Goal: Task Accomplishment & Management: Manage account settings

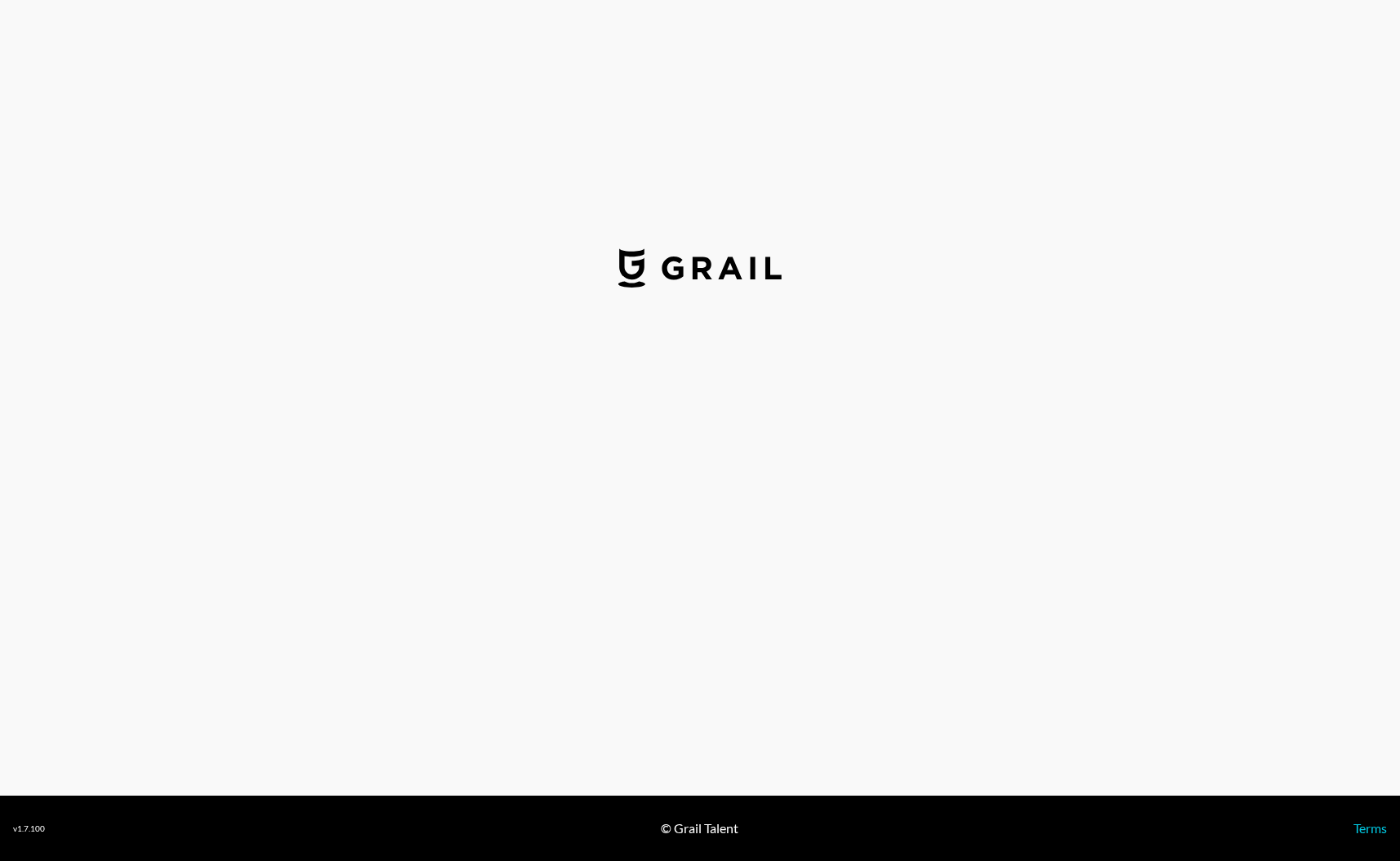
select select "USD"
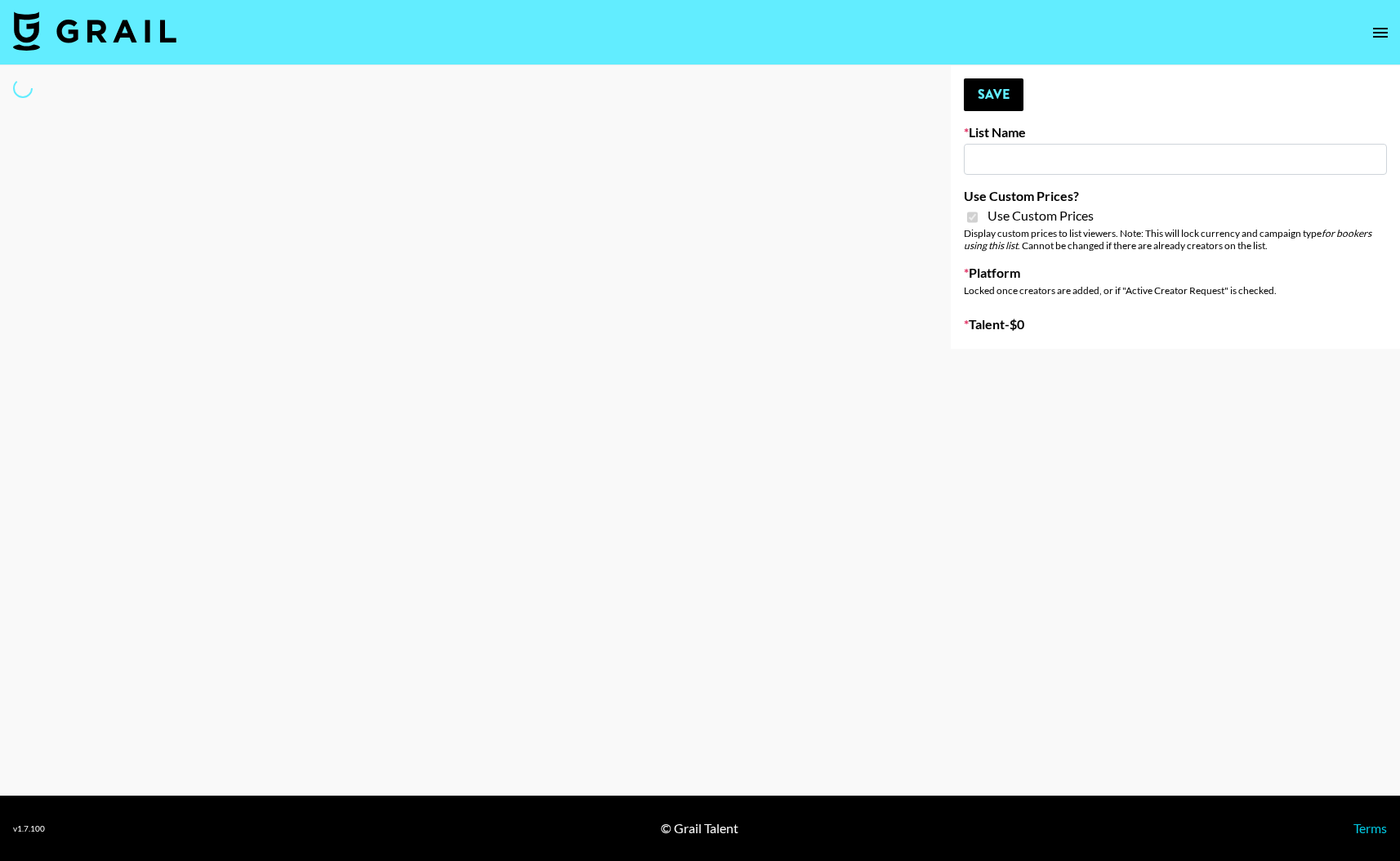
select select "Brand"
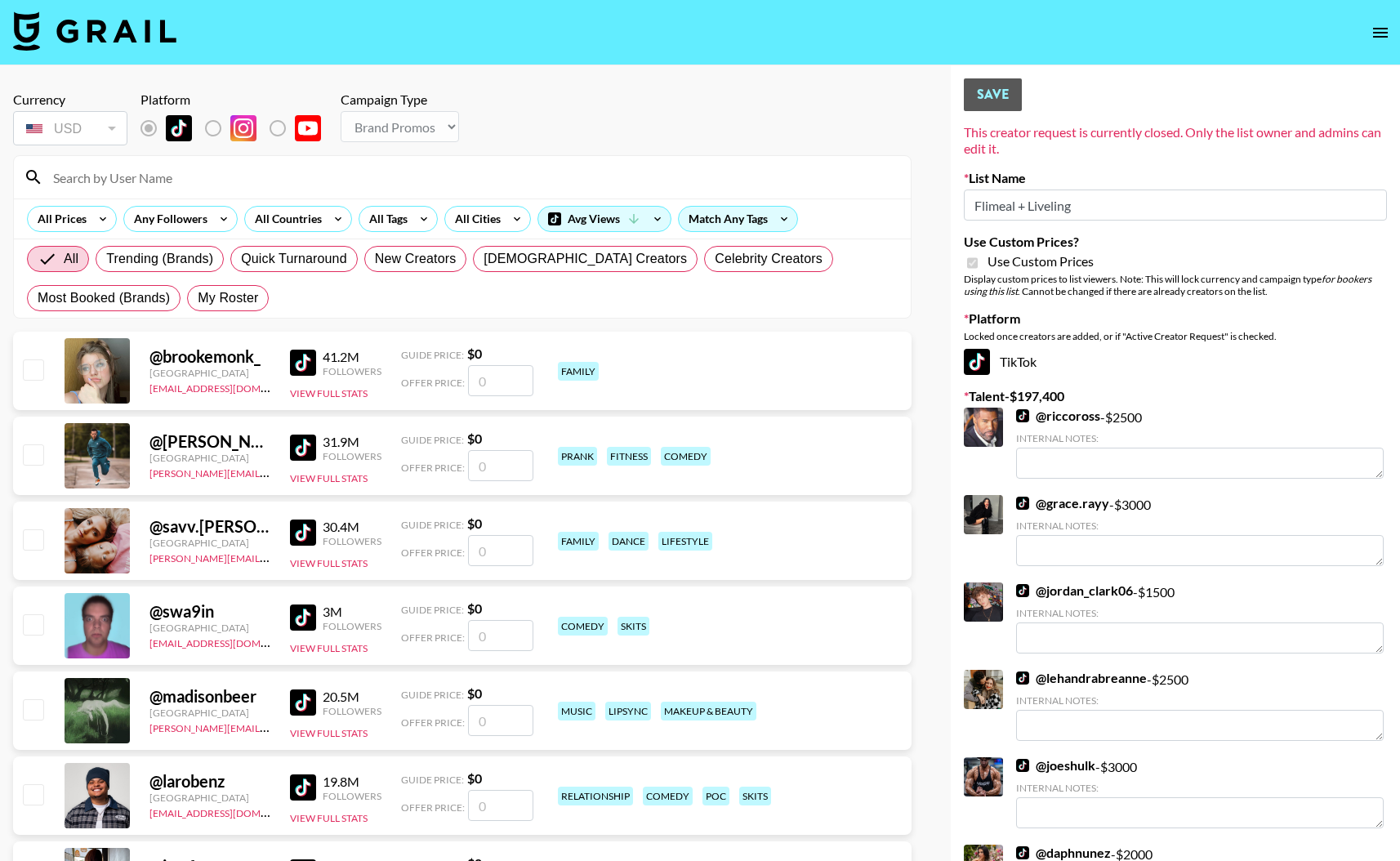
type input "Flimeal + Liveling"
checkbox input "true"
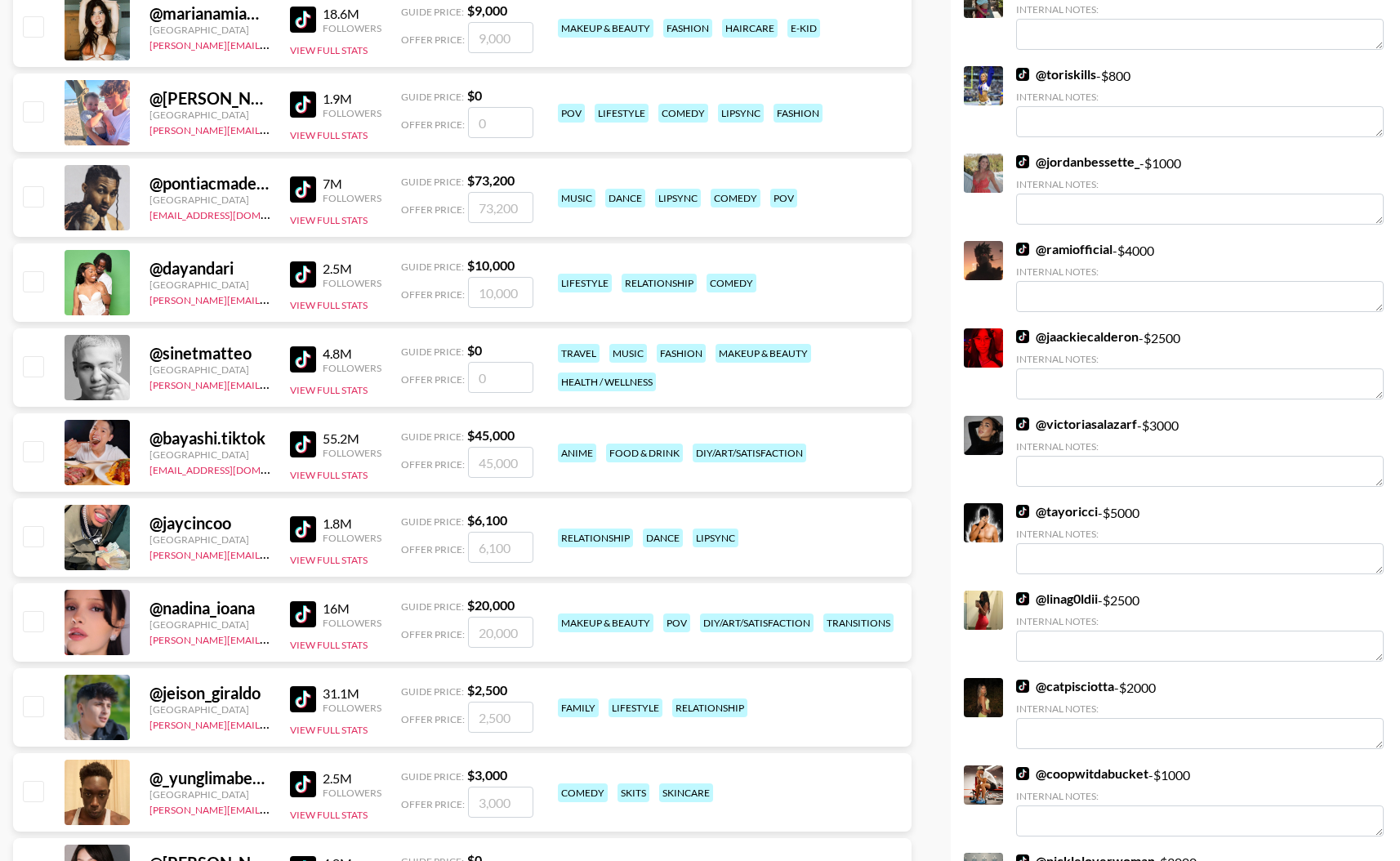
scroll to position [6458, 0]
